Goal: Transaction & Acquisition: Book appointment/travel/reservation

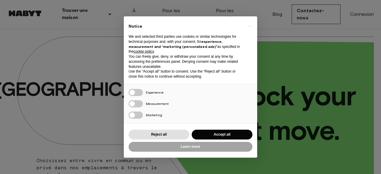
click at [178, 140] on div "Reject all Accept all" at bounding box center [191, 135] width 124 height 12
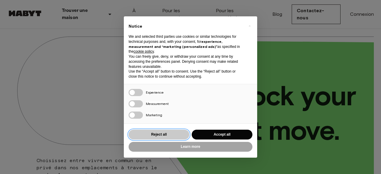
click at [170, 137] on button "Reject all" at bounding box center [159, 135] width 61 height 10
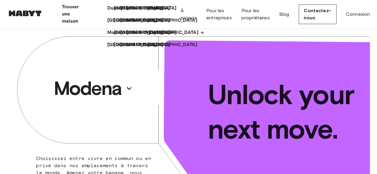
click at [198, 36] on p "[GEOGRAPHIC_DATA]" at bounding box center [174, 32] width 50 height 7
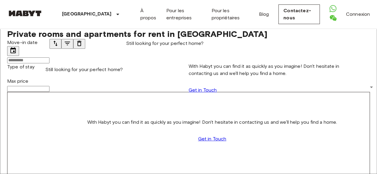
scroll to position [30, 0]
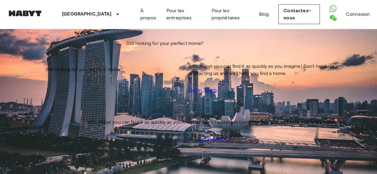
click at [49, 86] on input "Max price" at bounding box center [28, 89] width 42 height 6
type input "****"
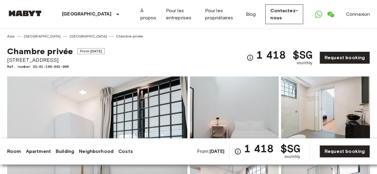
click at [85, 116] on img at bounding box center [97, 156] width 180 height 158
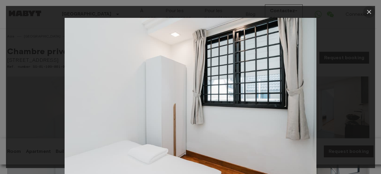
click at [369, 10] on icon "button" at bounding box center [369, 11] width 7 height 7
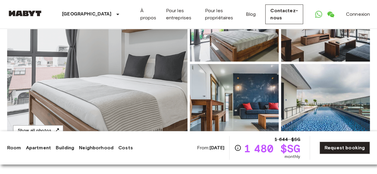
scroll to position [60, 0]
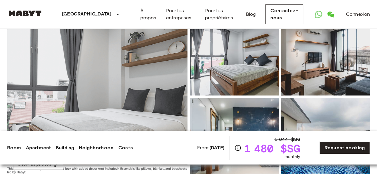
click at [152, 96] on img at bounding box center [97, 97] width 180 height 158
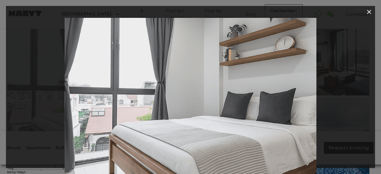
click at [291, 110] on img at bounding box center [191, 102] width 252 height 168
click at [340, 102] on div at bounding box center [190, 102] width 369 height 168
click at [366, 13] on icon "button" at bounding box center [369, 11] width 7 height 7
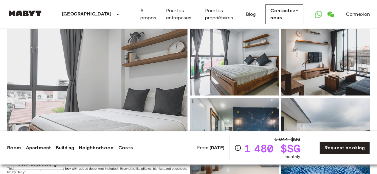
click at [193, 95] on img at bounding box center [234, 57] width 89 height 78
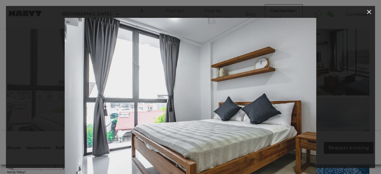
click at [306, 116] on img at bounding box center [191, 102] width 252 height 168
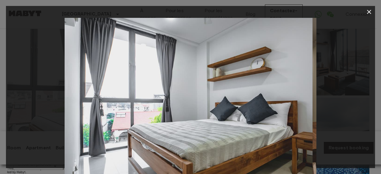
drag, startPoint x: 293, startPoint y: 117, endPoint x: 188, endPoint y: 117, distance: 104.8
click at [197, 117] on img at bounding box center [187, 102] width 252 height 168
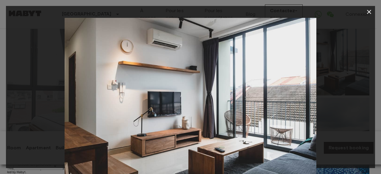
drag, startPoint x: 212, startPoint y: 119, endPoint x: 344, endPoint y: 116, distance: 131.9
click at [332, 118] on div at bounding box center [190, 102] width 369 height 168
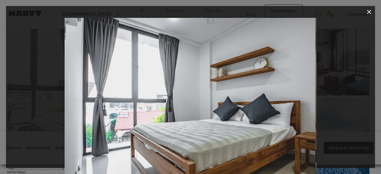
drag, startPoint x: 290, startPoint y: 108, endPoint x: 331, endPoint y: 106, distance: 40.5
click at [318, 107] on div at bounding box center [190, 102] width 369 height 168
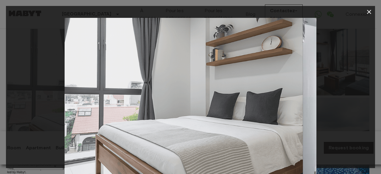
drag, startPoint x: 275, startPoint y: 110, endPoint x: 173, endPoint y: 110, distance: 101.2
click at [214, 110] on img at bounding box center [177, 102] width 252 height 168
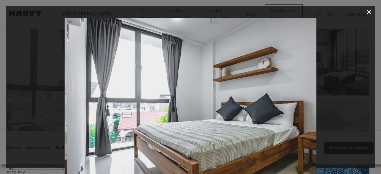
click at [182, 110] on img at bounding box center [193, 102] width 252 height 168
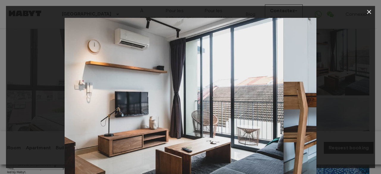
drag, startPoint x: 281, startPoint y: 112, endPoint x: 176, endPoint y: 113, distance: 104.2
click at [227, 113] on img at bounding box center [158, 102] width 252 height 168
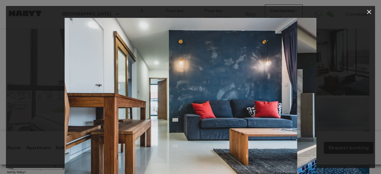
drag, startPoint x: 224, startPoint y: 113, endPoint x: 155, endPoint y: 114, distance: 69.1
click at [196, 114] on img at bounding box center [172, 102] width 252 height 168
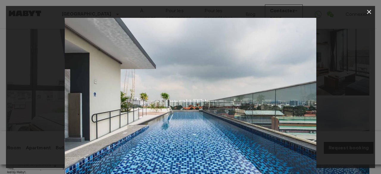
drag, startPoint x: 272, startPoint y: 131, endPoint x: 128, endPoint y: 131, distance: 144.1
click at [138, 131] on img at bounding box center [191, 102] width 252 height 168
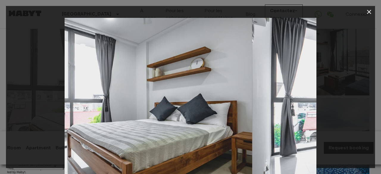
drag, startPoint x: 176, startPoint y: 114, endPoint x: 105, endPoint y: 114, distance: 71.5
click at [108, 114] on img at bounding box center [126, 102] width 252 height 168
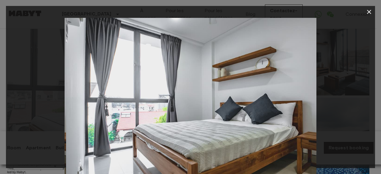
click at [335, 81] on div at bounding box center [190, 102] width 369 height 168
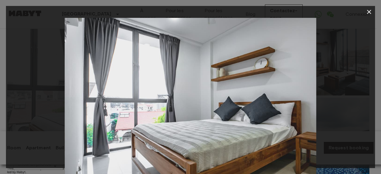
click at [371, 12] on icon "button" at bounding box center [369, 11] width 7 height 7
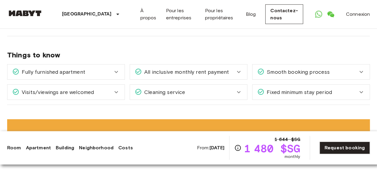
scroll to position [804, 0]
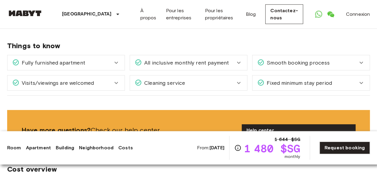
click at [322, 76] on div "Fixed minimum stay period" at bounding box center [310, 83] width 117 height 15
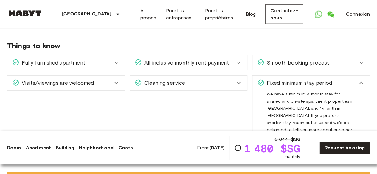
click at [322, 76] on div "Fixed minimum stay period" at bounding box center [310, 83] width 117 height 15
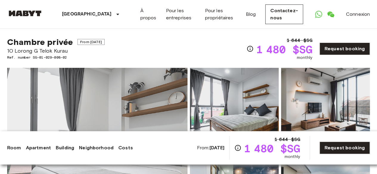
scroll to position [0, 0]
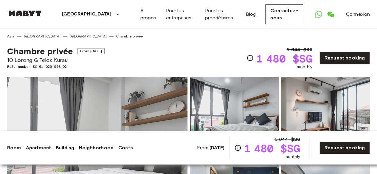
click at [19, 60] on span "10 Lorong G Telok Kurau" at bounding box center [55, 60] width 97 height 8
copy span "10 Lorong G Telok Kurau"
